Goal: Navigation & Orientation: Find specific page/section

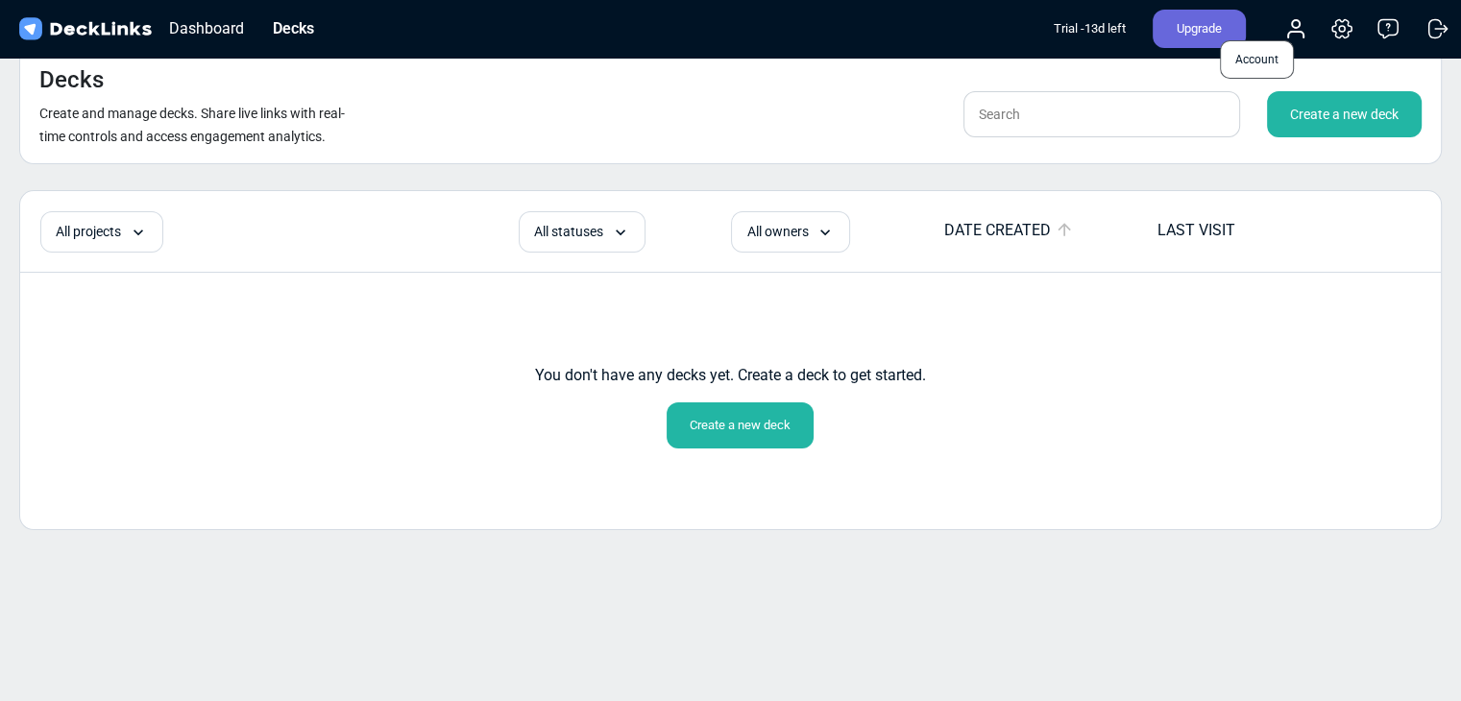
click at [1300, 28] on icon at bounding box center [1296, 28] width 23 height 23
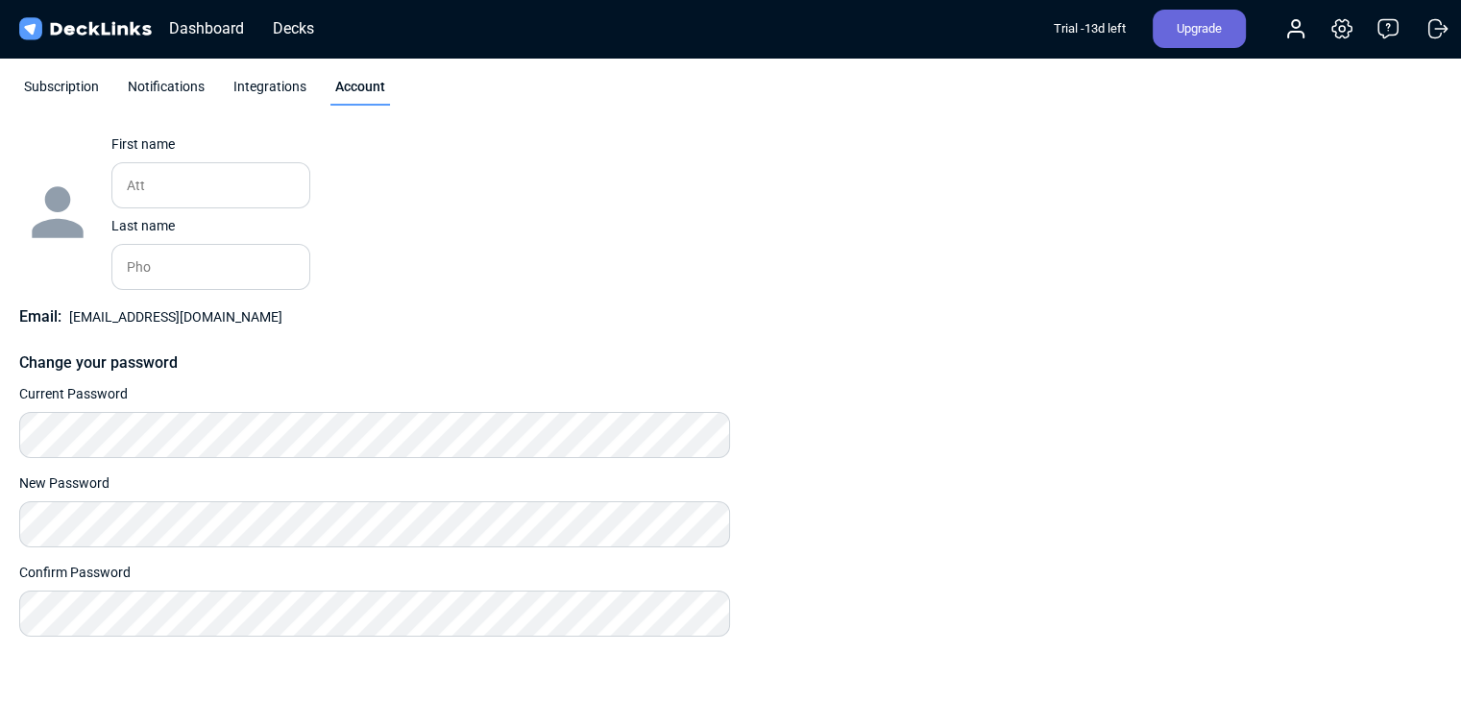
click at [1300, 28] on icon at bounding box center [1296, 28] width 23 height 23
click at [222, 28] on div "Dashboard" at bounding box center [206, 28] width 94 height 24
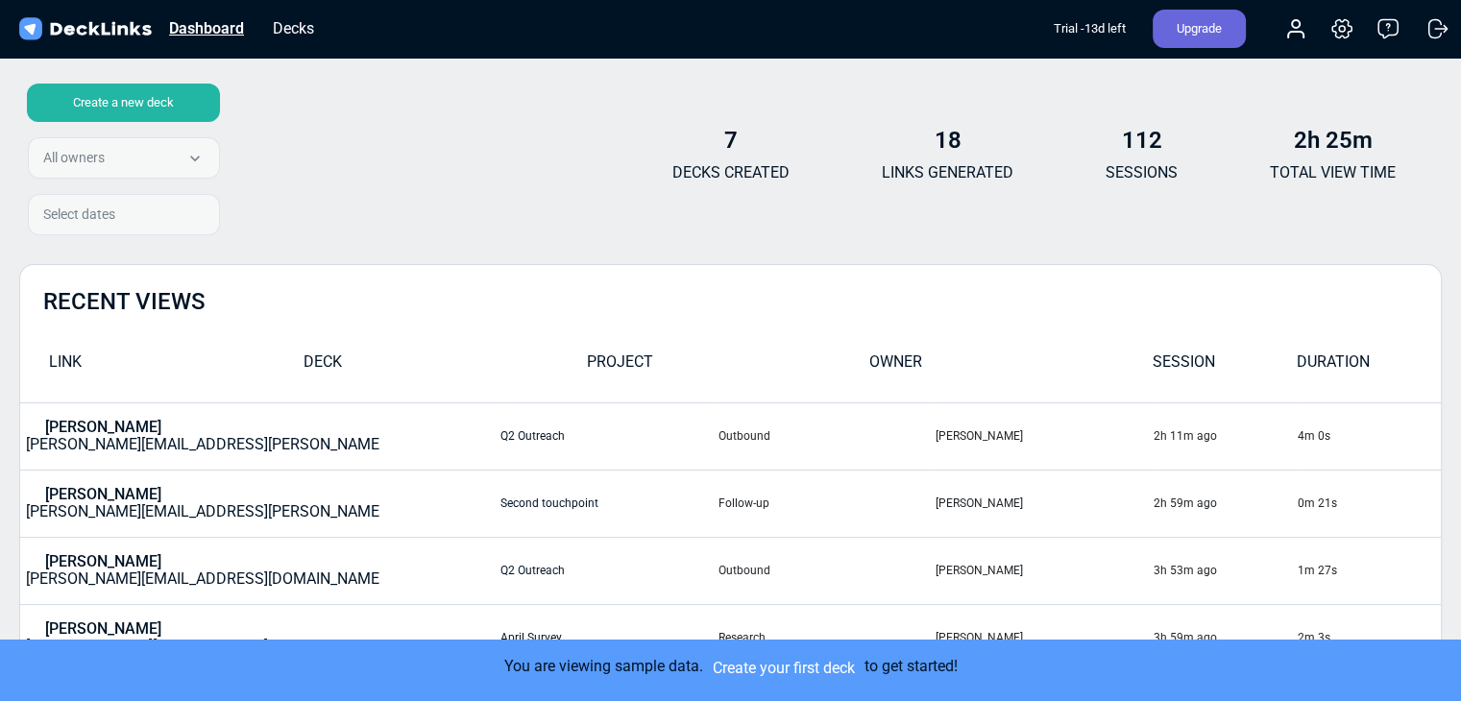
click at [217, 23] on div "Dashboard" at bounding box center [206, 28] width 94 height 24
click at [284, 23] on div "Decks" at bounding box center [293, 28] width 61 height 24
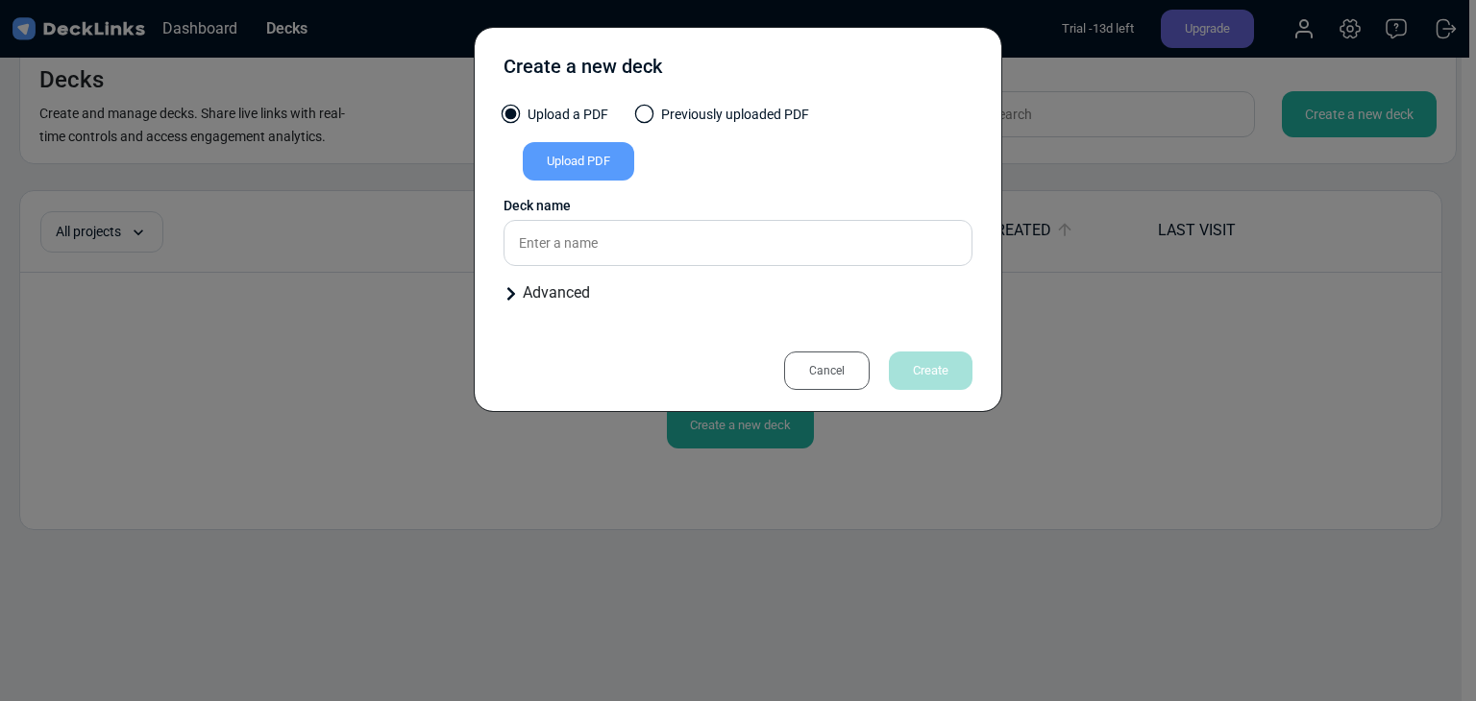
click at [855, 367] on div "Cancel" at bounding box center [827, 371] width 86 height 38
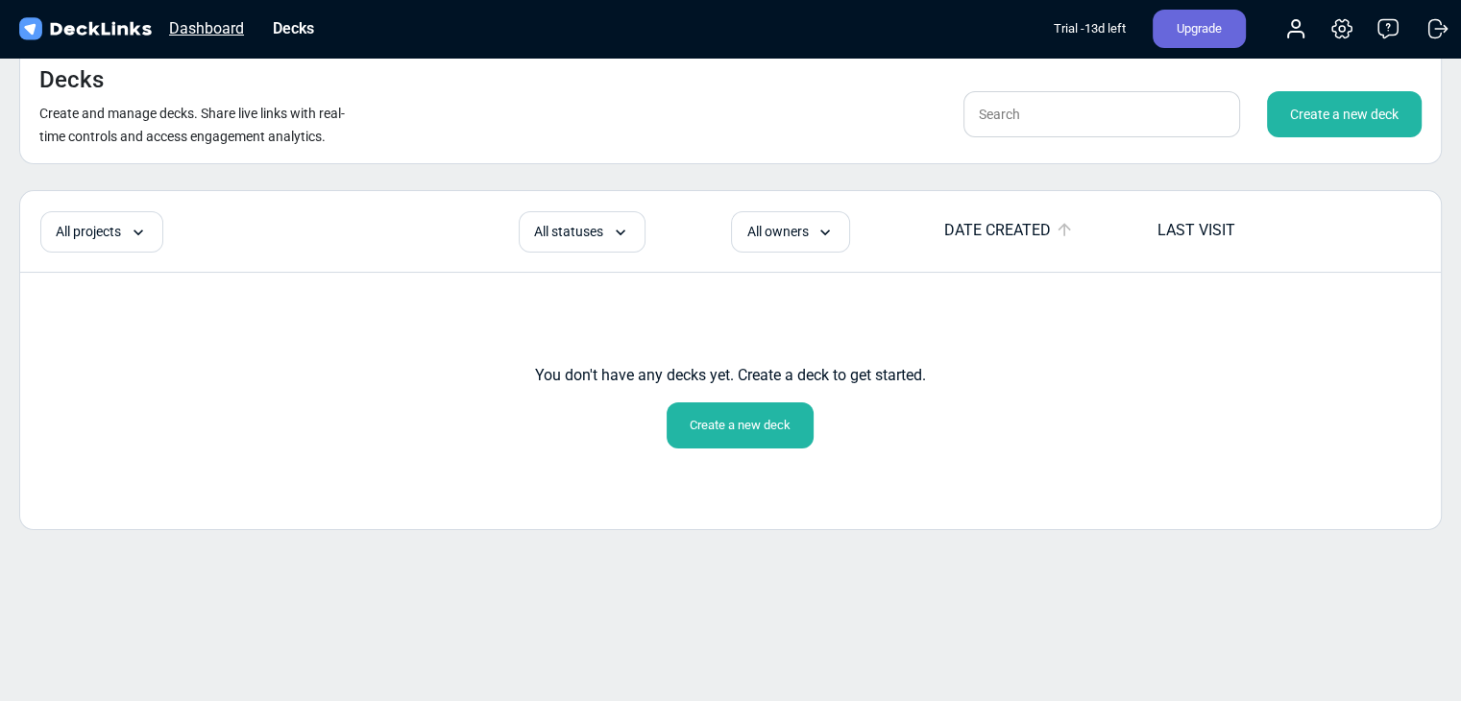
click at [211, 24] on div "Dashboard" at bounding box center [206, 28] width 94 height 24
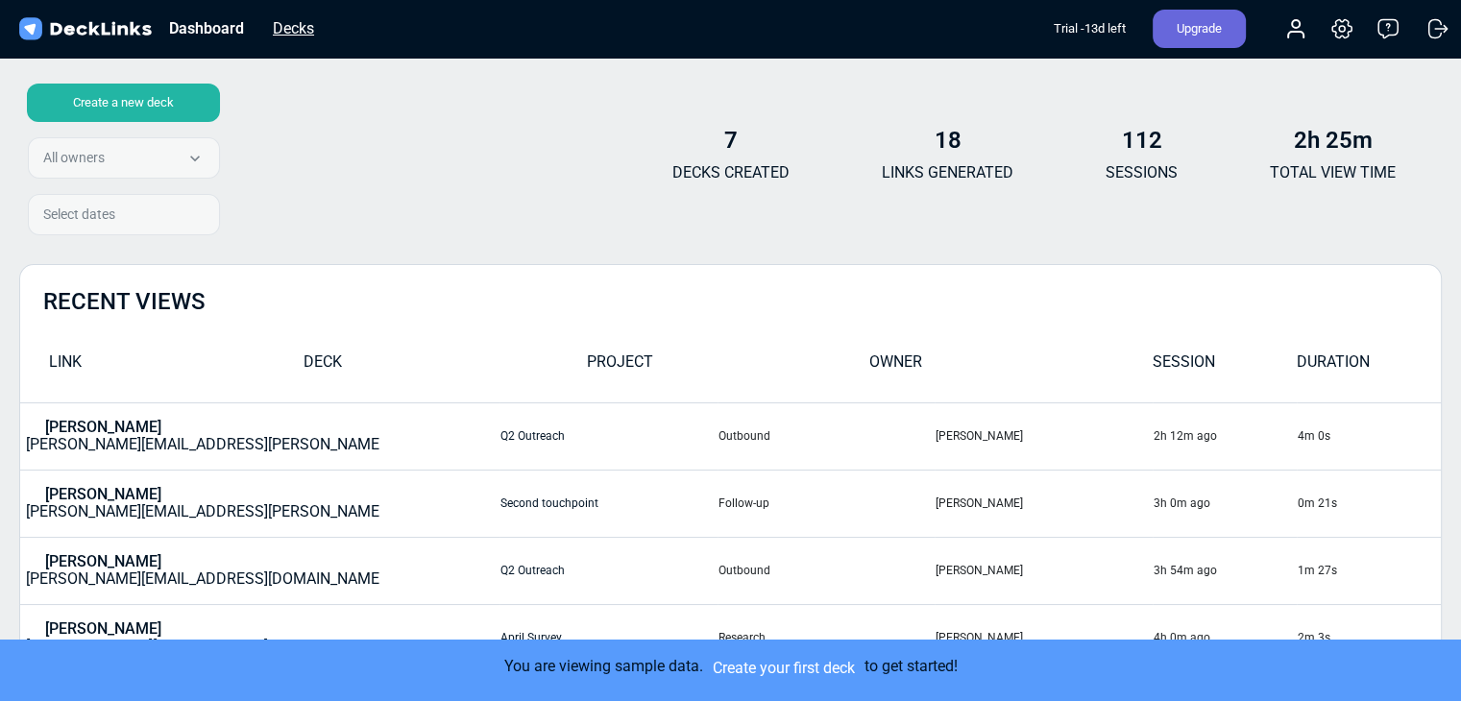
click at [299, 27] on div "Decks" at bounding box center [293, 28] width 61 height 24
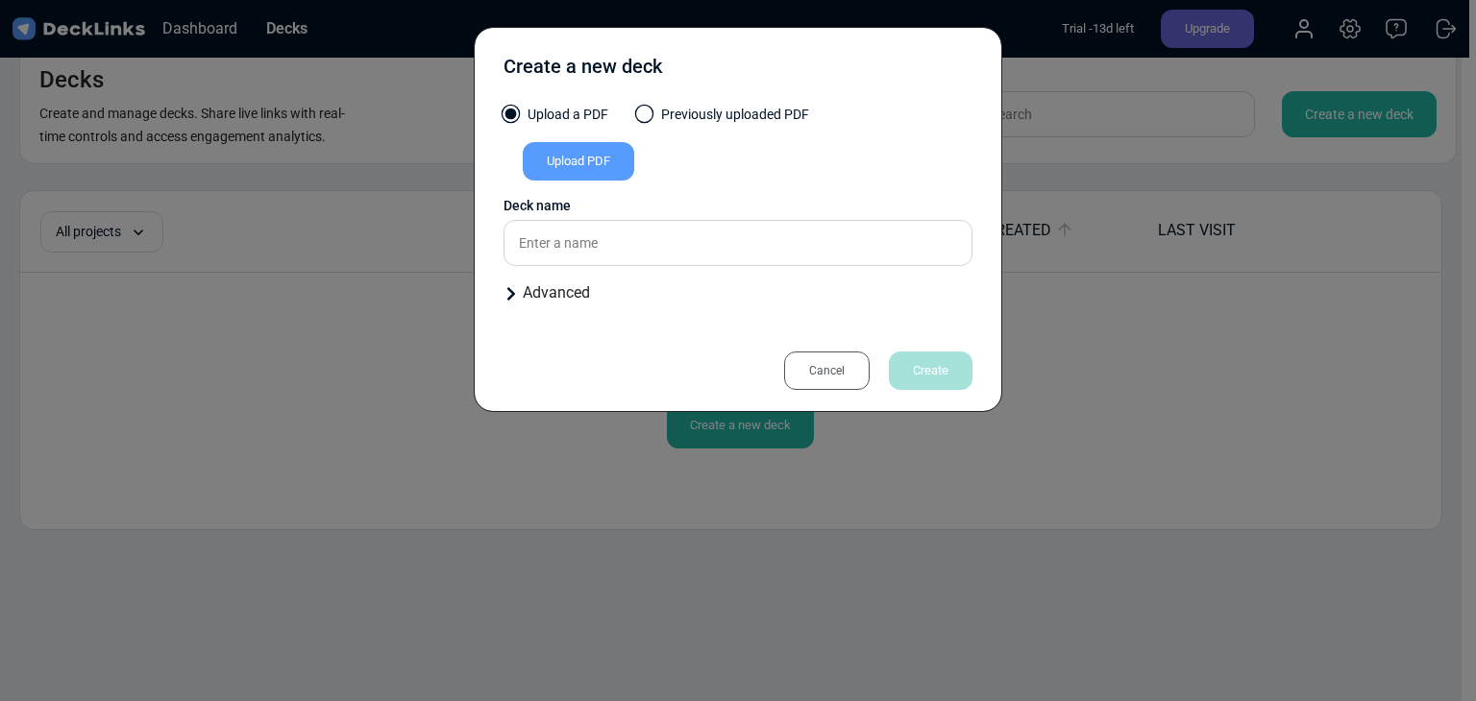
click at [508, 301] on icon at bounding box center [511, 293] width 8 height 13
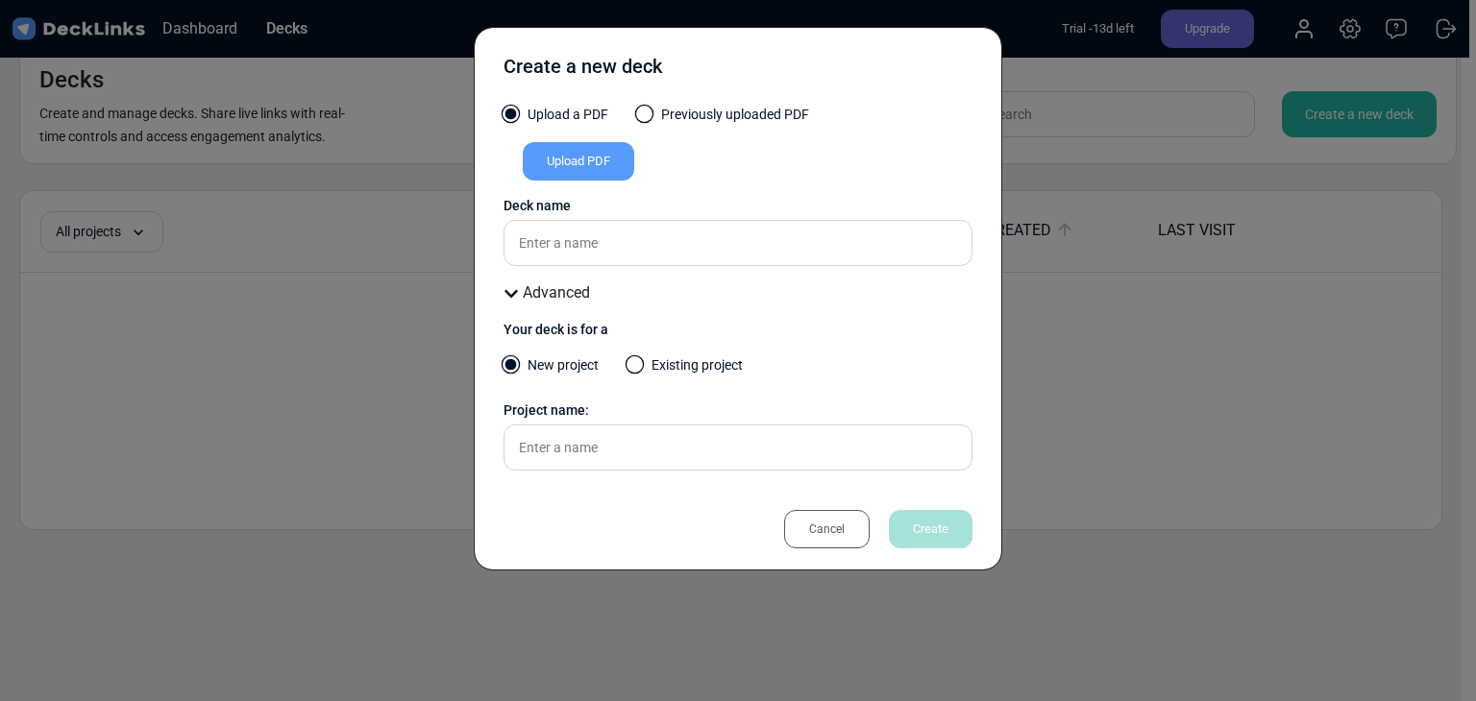
click at [834, 539] on div "Cancel" at bounding box center [827, 529] width 86 height 38
